Goal: Book appointment/travel/reservation

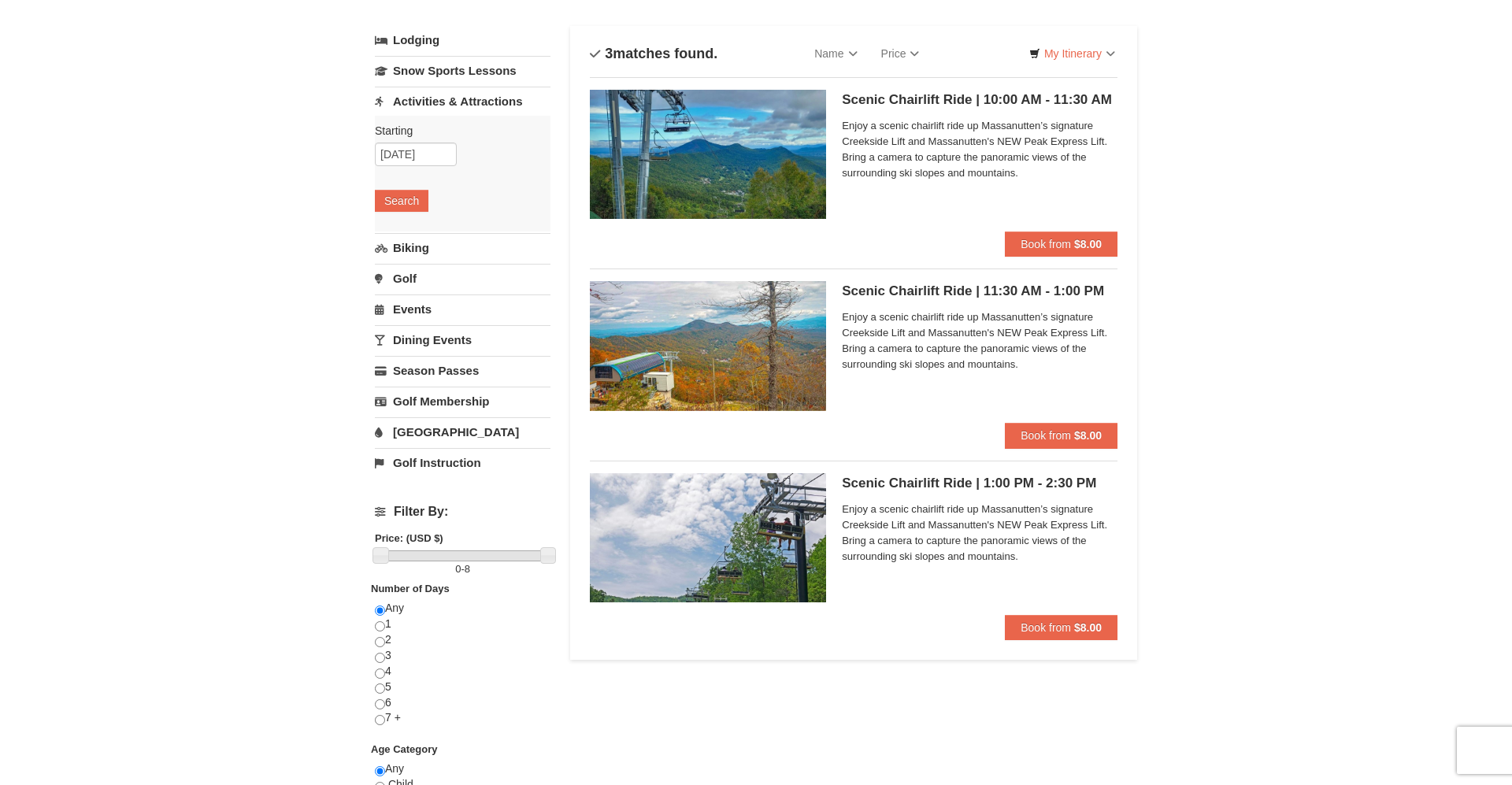
scroll to position [160, 0]
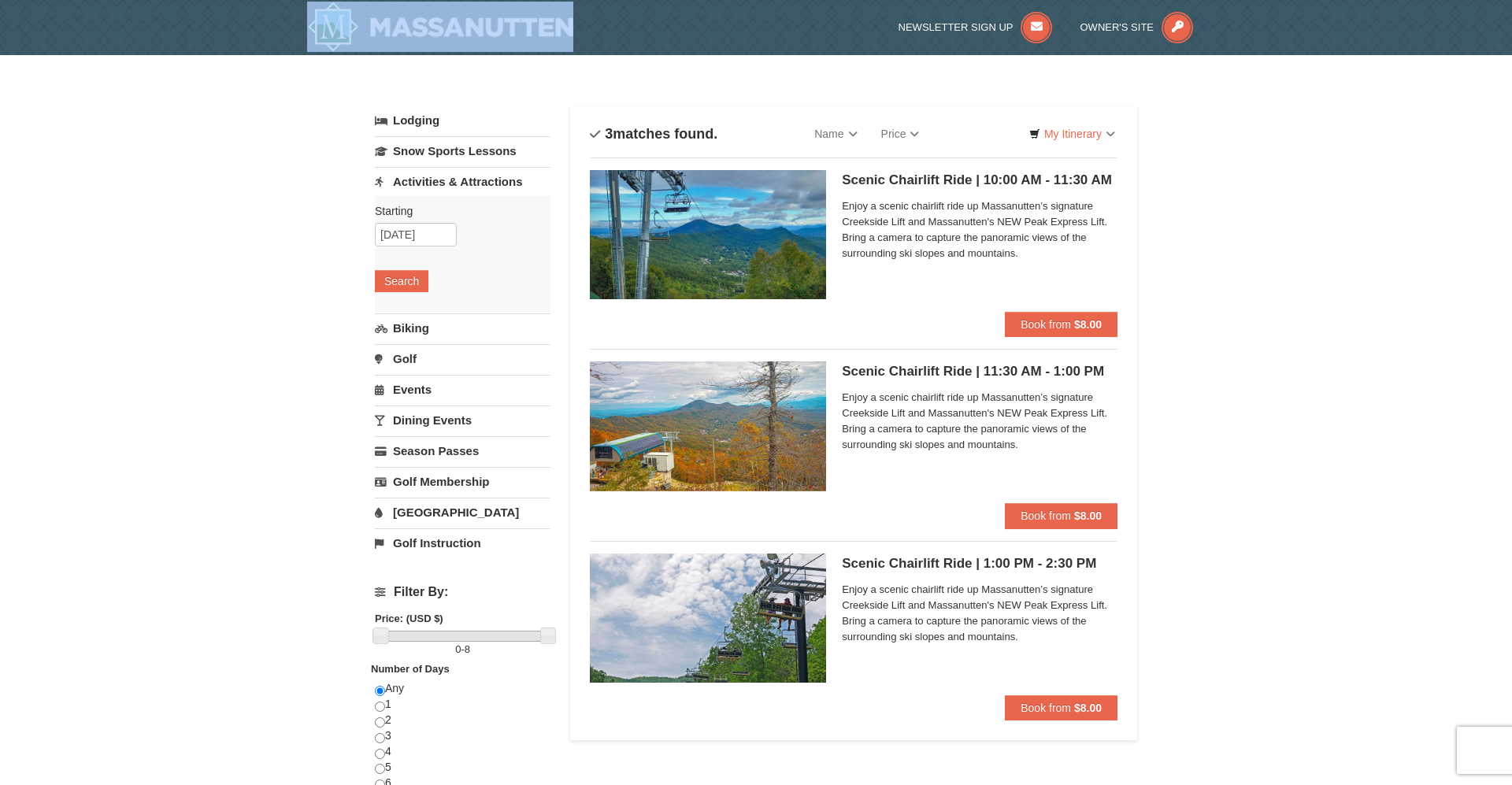
drag, startPoint x: 583, startPoint y: 15, endPoint x: 420, endPoint y: 16, distance: 163.0
click at [420, 16] on div at bounding box center [487, 27] width 384 height 55
click at [433, 388] on link "Events" at bounding box center [463, 390] width 176 height 29
click at [413, 330] on input "[DATE]" at bounding box center [416, 327] width 82 height 24
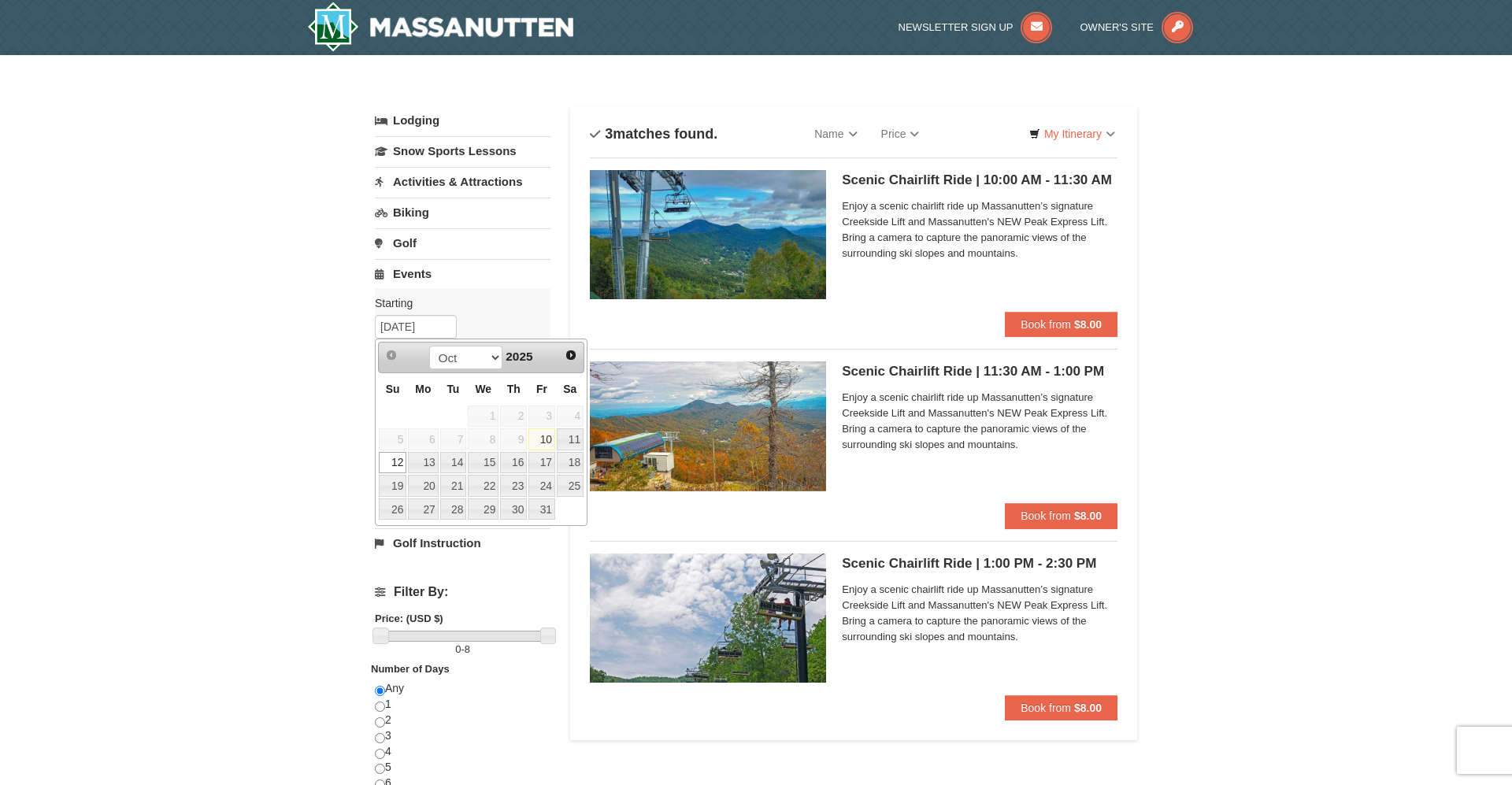
click at [390, 465] on link "12" at bounding box center [392, 463] width 27 height 22
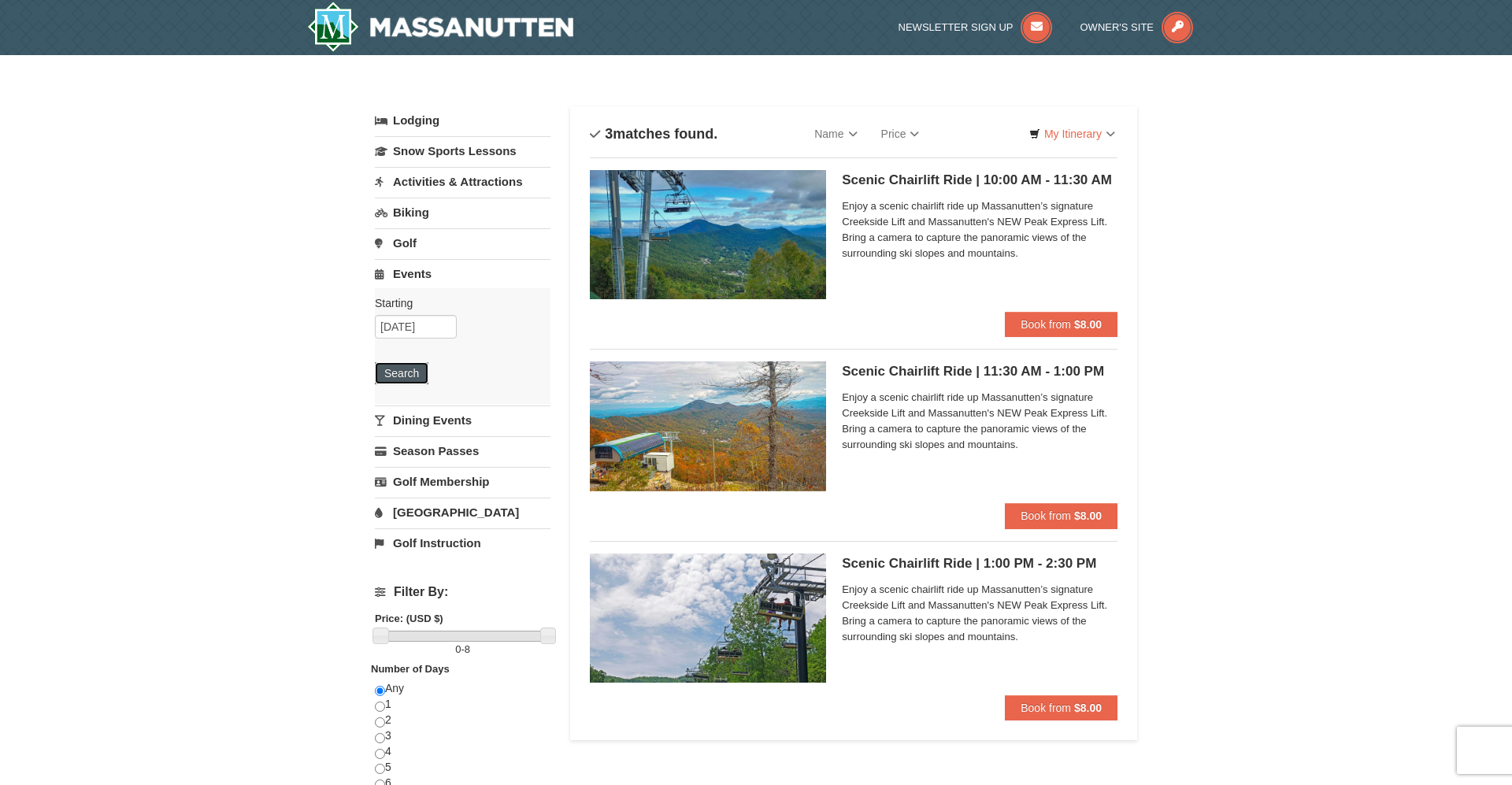
click at [411, 373] on button "Search" at bounding box center [401, 373] width 54 height 22
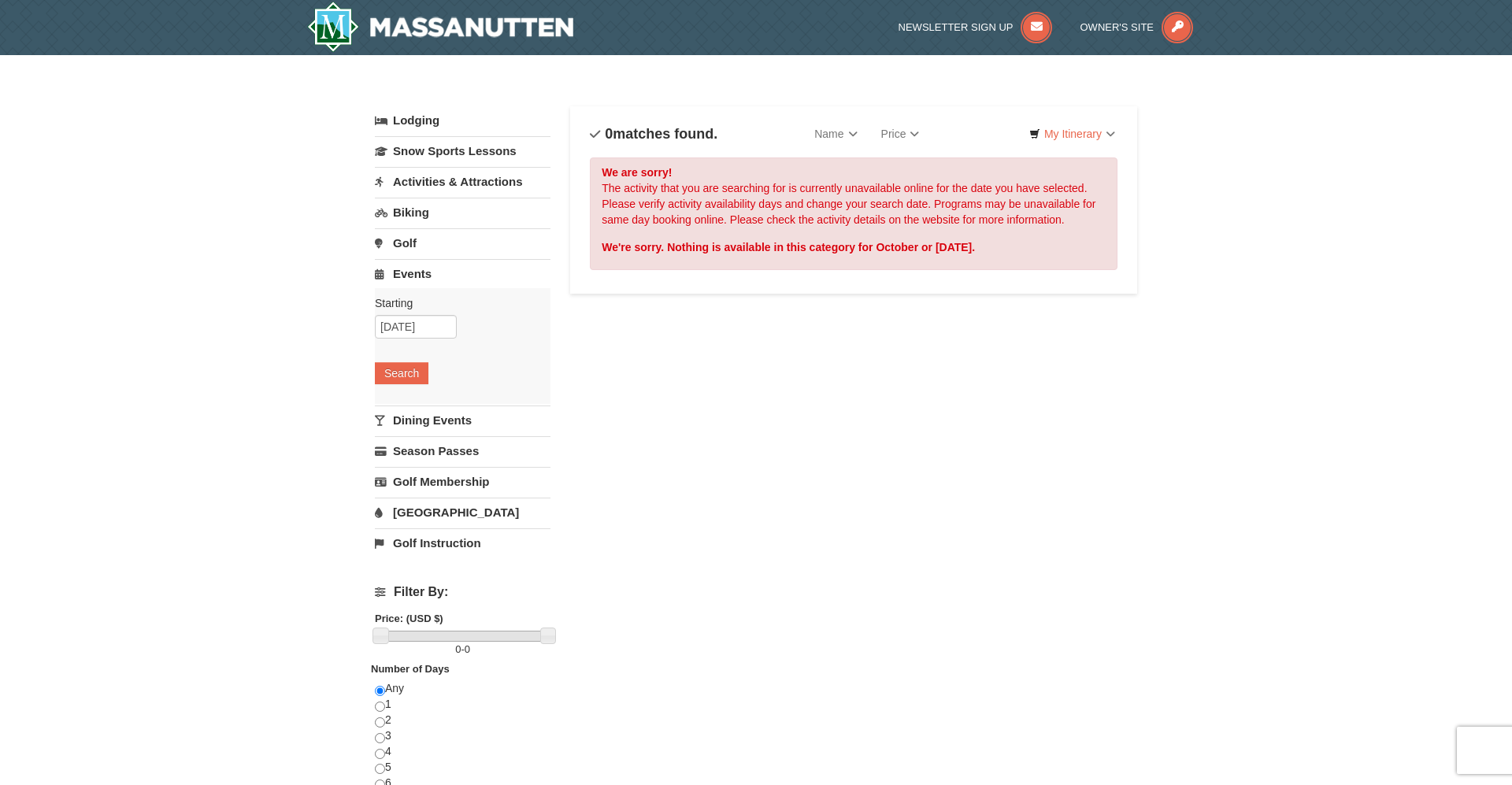
click at [427, 190] on link "Activities & Attractions" at bounding box center [463, 182] width 176 height 29
click at [412, 279] on button "Search" at bounding box center [401, 281] width 54 height 22
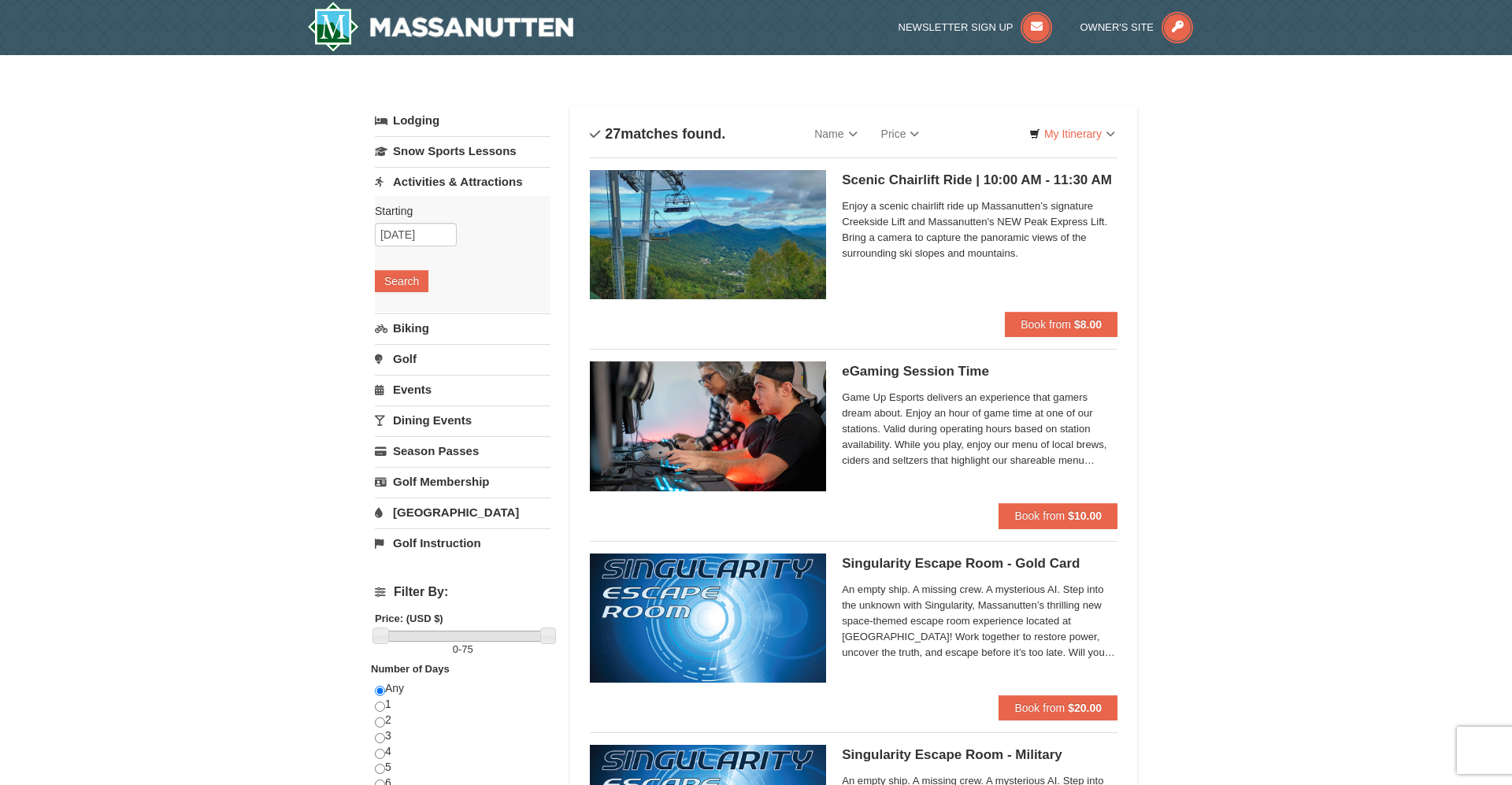
drag, startPoint x: 1207, startPoint y: 385, endPoint x: 1218, endPoint y: 176, distance: 209.3
